Goal: Transaction & Acquisition: Purchase product/service

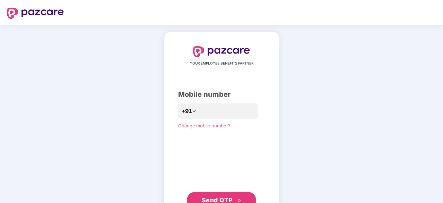
click at [307, 41] on div "YOUR EMPLOYEE BENEFITS PARTNER Mobile number +91 Change mobile number? Send OTP" at bounding box center [221, 127] width 443 height 205
click at [205, 110] on input "number" at bounding box center [226, 111] width 57 height 11
type input "**********"
click at [210, 200] on span "Send OTP" at bounding box center [217, 199] width 31 height 7
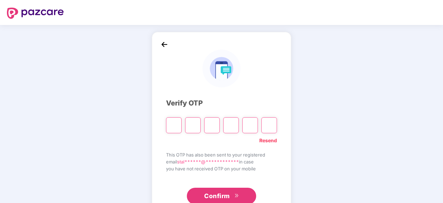
type input "*"
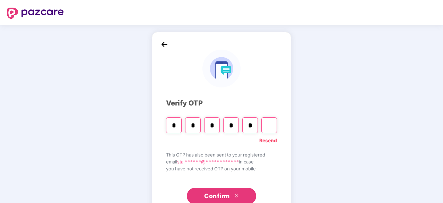
type input "*"
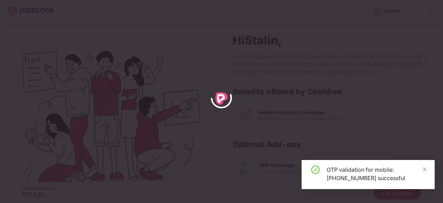
click at [428, 170] on div "OTP validation for mobile: [PHONE_NUMBER] successful" at bounding box center [368, 174] width 133 height 29
click at [426, 170] on icon "close" at bounding box center [425, 169] width 5 height 5
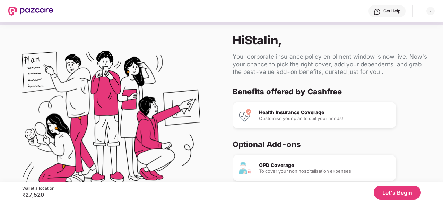
click at [389, 186] on button "Let's Begin" at bounding box center [397, 193] width 47 height 14
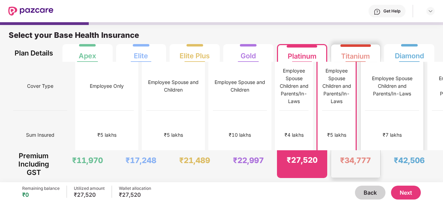
click at [365, 100] on div "Employee Spouse Children and Parents/In-Laws" at bounding box center [392, 86] width 54 height 49
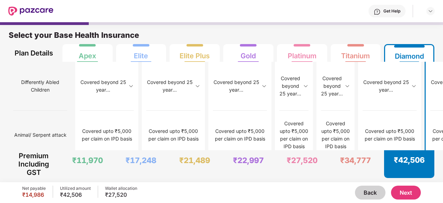
scroll to position [941, 0]
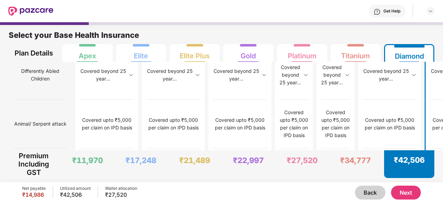
click at [404, 191] on button "Next" at bounding box center [406, 193] width 30 height 14
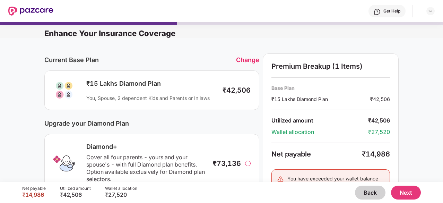
click at [248, 161] on div at bounding box center [248, 164] width 6 height 6
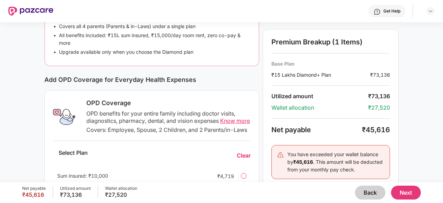
scroll to position [189, 0]
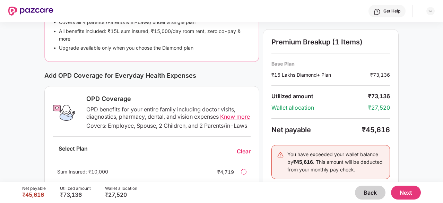
drag, startPoint x: 442, startPoint y: 114, endPoint x: 443, endPoint y: 125, distance: 11.5
click at [443, 125] on div "Enhance Your Insurance Coverage Current Base Plan Change ₹15 Lakhs Diamond+ Pla…" at bounding box center [221, 102] width 443 height 160
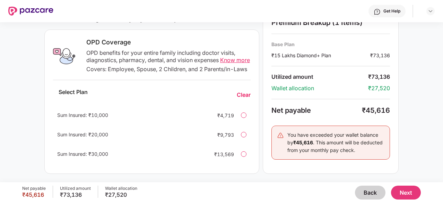
click at [377, 197] on button "Back" at bounding box center [370, 193] width 31 height 14
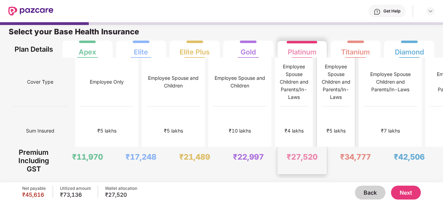
click at [322, 126] on div "₹5 lakhs" at bounding box center [336, 131] width 29 height 49
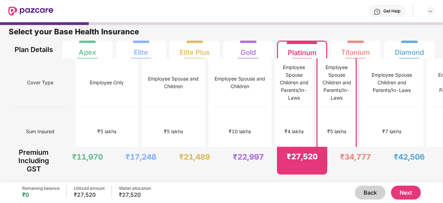
click at [402, 190] on button "Next" at bounding box center [406, 193] width 30 height 14
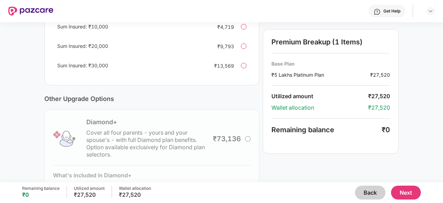
scroll to position [195, 0]
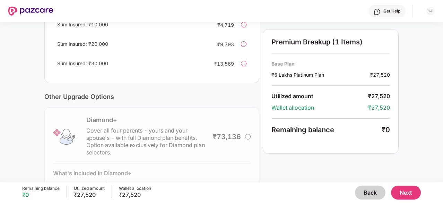
click at [248, 141] on div "Diamond+ Cover all four parents - yours and your spouse's - with full Diamond p…" at bounding box center [151, 165] width 215 height 117
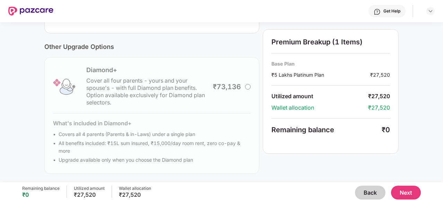
click at [363, 189] on button "Back" at bounding box center [370, 193] width 31 height 14
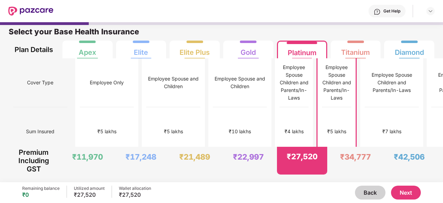
scroll to position [3, 0]
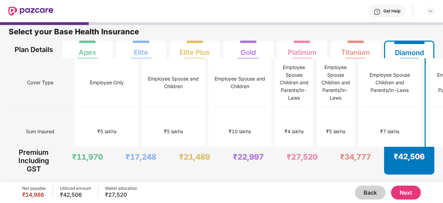
click at [402, 195] on button "Next" at bounding box center [406, 193] width 30 height 14
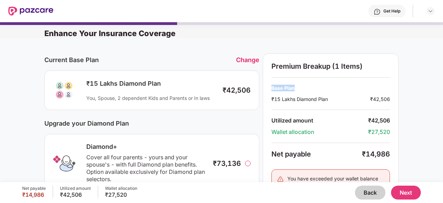
drag, startPoint x: 442, startPoint y: 68, endPoint x: 444, endPoint y: 86, distance: 18.1
click at [443, 86] on html "Get Help Enhance Your Insurance Coverage Current Base Plan Change ₹15 Lakhs Dia…" at bounding box center [221, 101] width 443 height 203
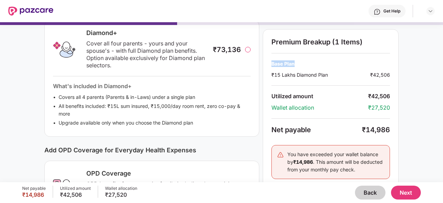
scroll to position [0, 0]
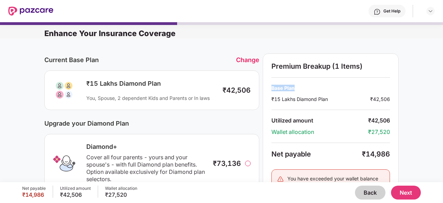
click at [364, 194] on button "Back" at bounding box center [370, 193] width 31 height 14
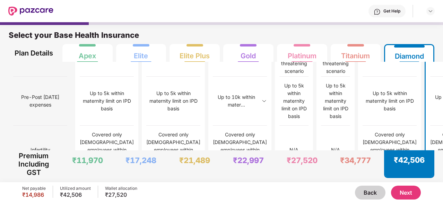
scroll to position [530, 0]
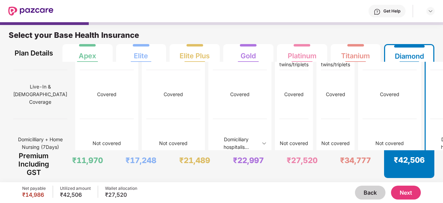
click at [441, 93] on div "Cover Type Sum Insured Co-Pay Normal Room Rent [MEDICAL_DATA] Room Rent Materni…" at bounding box center [221, 143] width 443 height 1223
click at [442, 94] on div "Cover Type Sum Insured Co-Pay Normal Room Rent [MEDICAL_DATA] Room Rent Materni…" at bounding box center [221, 143] width 443 height 1223
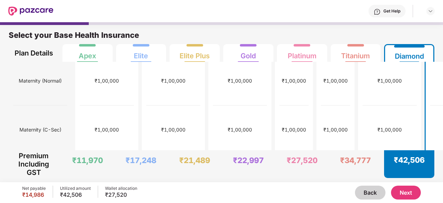
click at [441, 50] on div "Select your Base Health Insurance Plan Details Apex Elite Elite Plus Gold Plati…" at bounding box center [221, 42] width 443 height 40
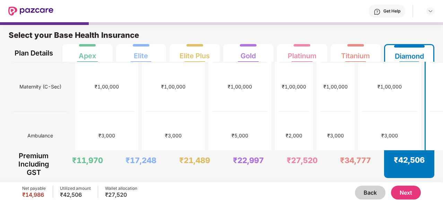
scroll to position [300, 0]
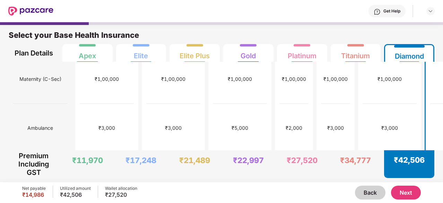
click at [397, 191] on button "Next" at bounding box center [406, 193] width 30 height 14
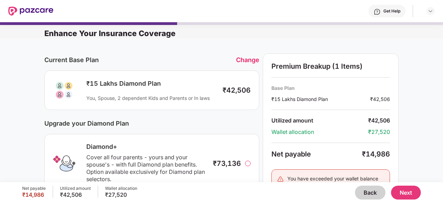
click at [248, 163] on div at bounding box center [248, 164] width 6 height 6
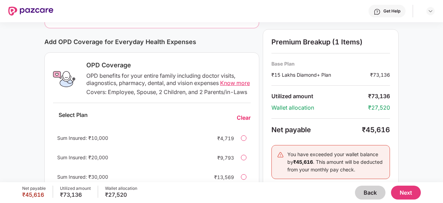
scroll to position [252, 0]
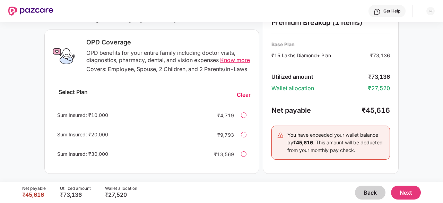
click at [234, 57] on span "Know more" at bounding box center [235, 60] width 30 height 7
